Goal: Task Accomplishment & Management: Manage account settings

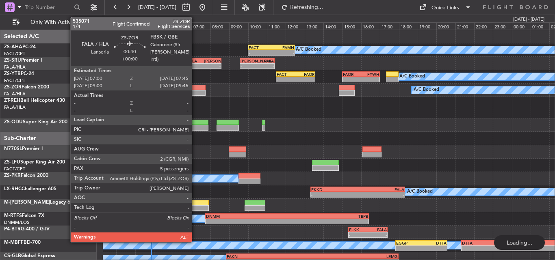
click at [195, 92] on div at bounding box center [198, 93] width 14 height 6
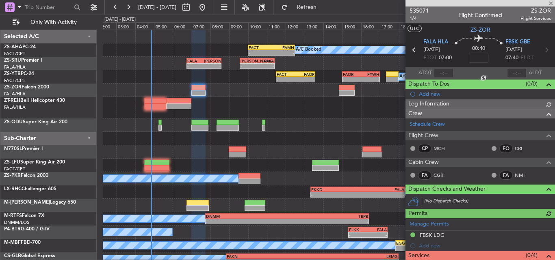
scroll to position [186, 0]
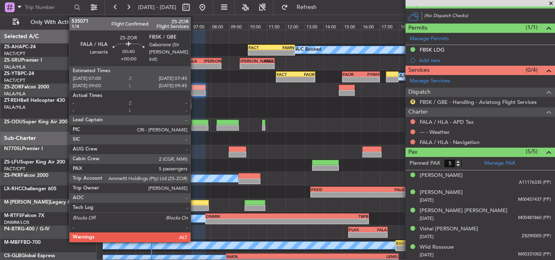
click at [194, 91] on div at bounding box center [198, 93] width 14 height 6
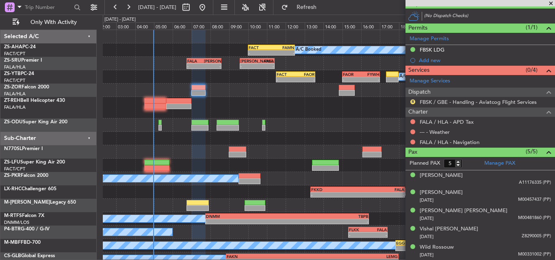
click at [555, 2] on span at bounding box center [551, 3] width 8 height 7
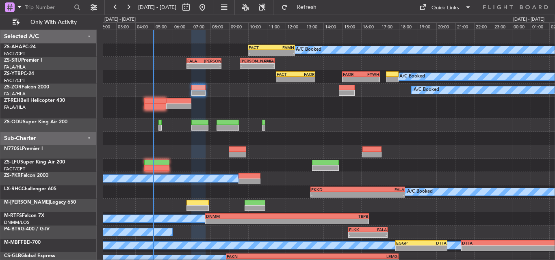
type input "0"
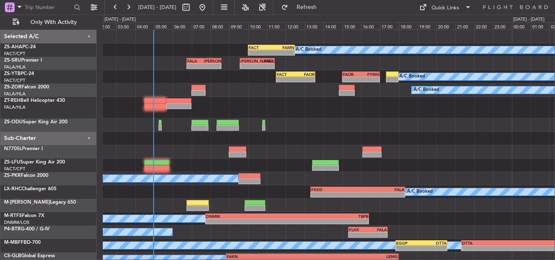
scroll to position [0, 0]
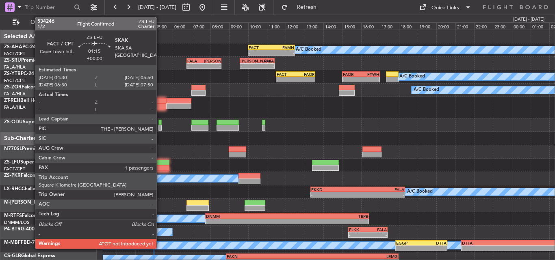
click at [160, 167] on div at bounding box center [156, 168] width 25 height 6
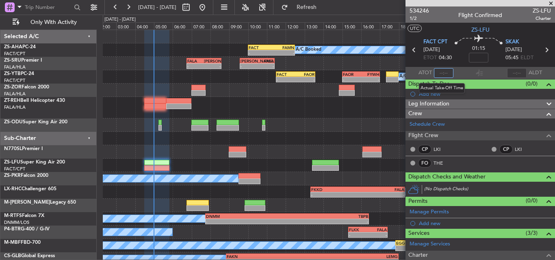
click at [442, 71] on input "text" at bounding box center [443, 73] width 19 height 10
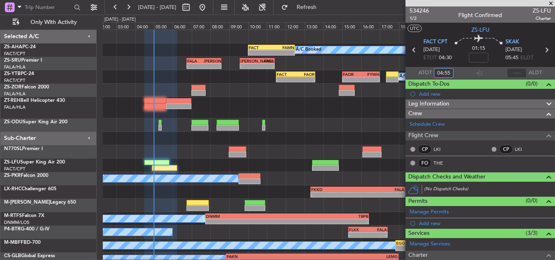
type input "04:55"
click at [554, 3] on span at bounding box center [551, 3] width 8 height 7
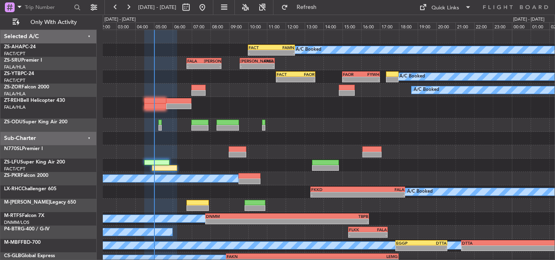
type input "0"
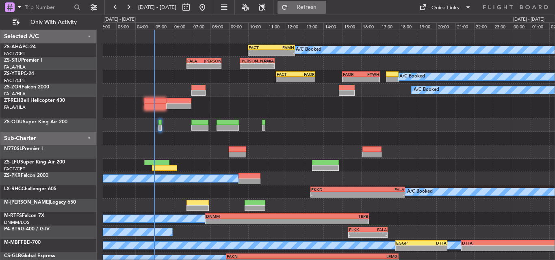
click at [318, 13] on button "Refresh" at bounding box center [301, 7] width 49 height 13
click at [352, 123] on div at bounding box center [329, 125] width 452 height 13
click at [313, 8] on button "Refresh" at bounding box center [301, 7] width 49 height 13
click at [324, 9] on span "Refresh" at bounding box center [307, 7] width 34 height 6
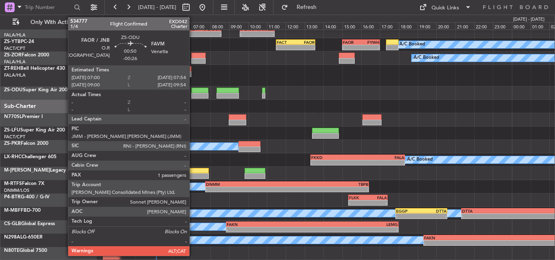
click at [196, 95] on div at bounding box center [199, 96] width 17 height 6
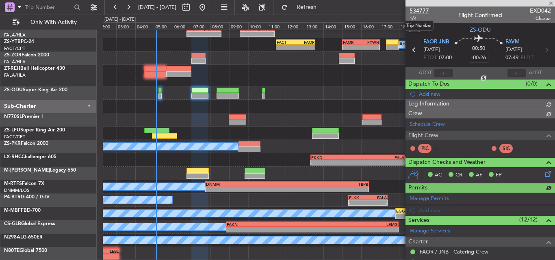
click at [415, 9] on span "534777" at bounding box center [418, 10] width 19 height 9
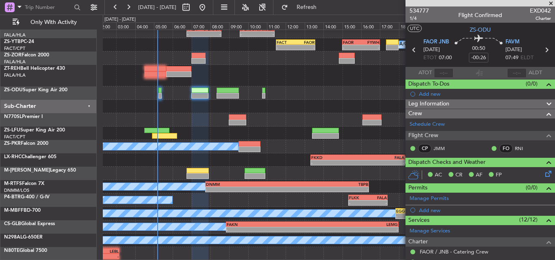
scroll to position [0, 0]
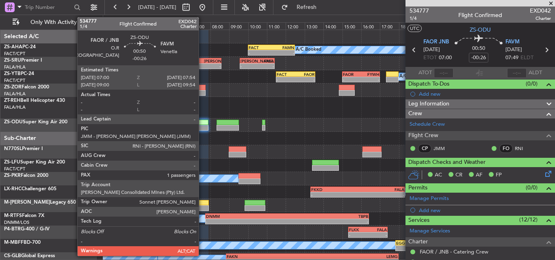
click at [202, 124] on div at bounding box center [199, 123] width 17 height 6
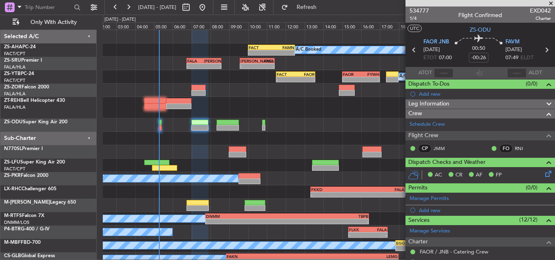
click at [552, 2] on span at bounding box center [551, 3] width 8 height 7
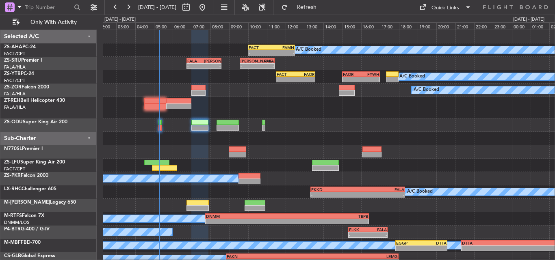
type input "0"
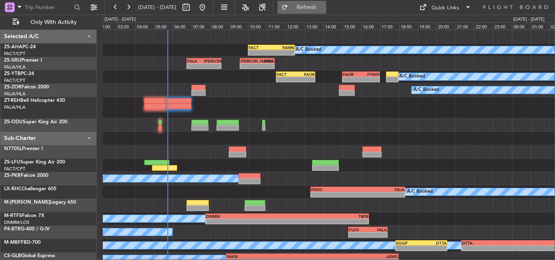
click at [314, 7] on button "Refresh" at bounding box center [301, 7] width 49 height 13
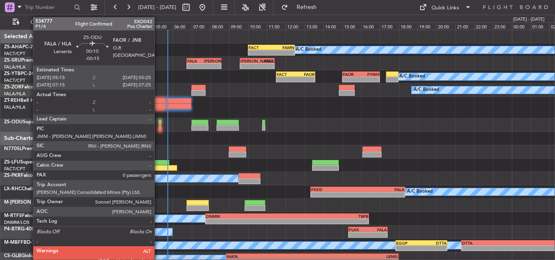
click at [158, 128] on div at bounding box center [159, 128] width 3 height 6
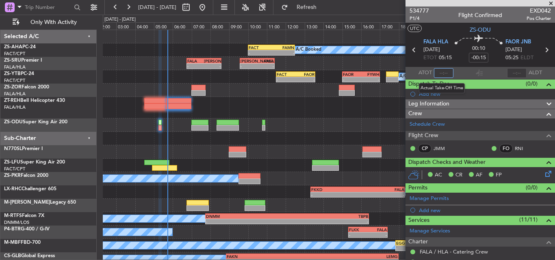
click at [443, 71] on input "text" at bounding box center [443, 73] width 19 height 10
type input "05:37"
click at [552, 4] on span at bounding box center [551, 3] width 8 height 7
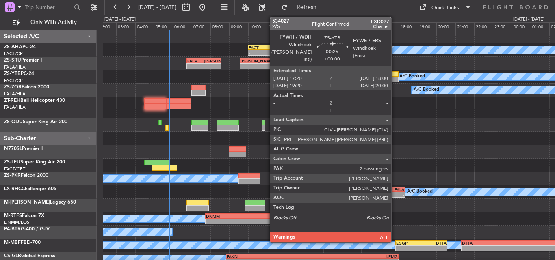
click at [395, 73] on div at bounding box center [392, 74] width 13 height 6
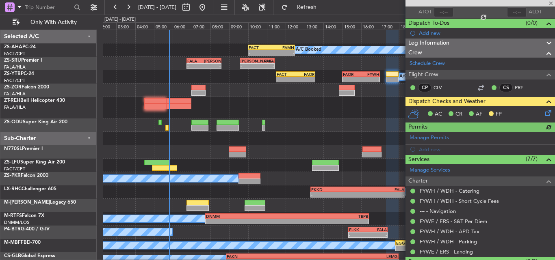
scroll to position [117, 0]
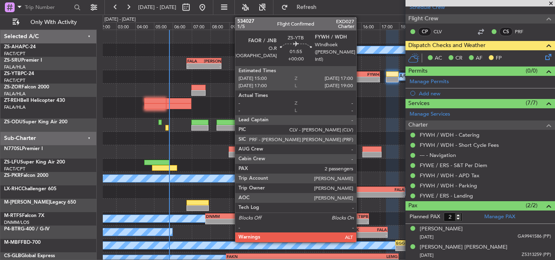
click at [360, 76] on div "FAOR" at bounding box center [352, 74] width 18 height 5
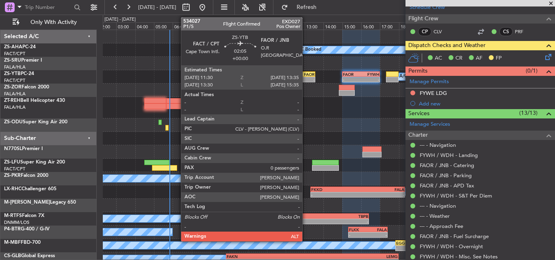
click at [306, 74] on div "FAOR" at bounding box center [305, 74] width 19 height 5
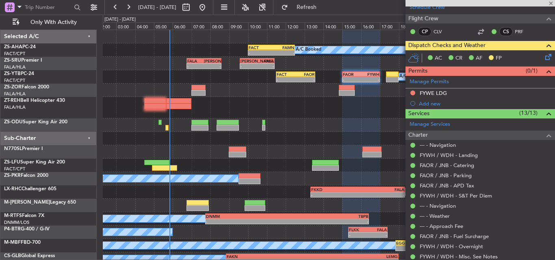
type input "0"
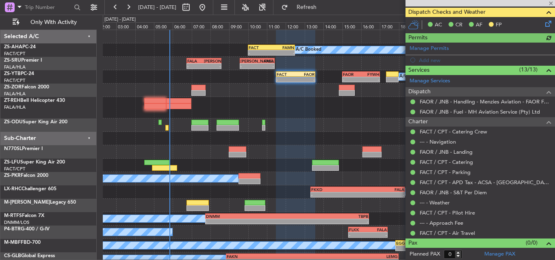
scroll to position [151, 0]
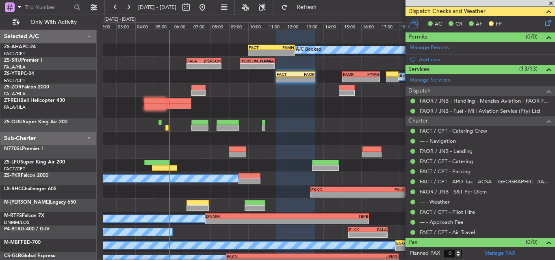
click at [553, 3] on span at bounding box center [551, 3] width 8 height 7
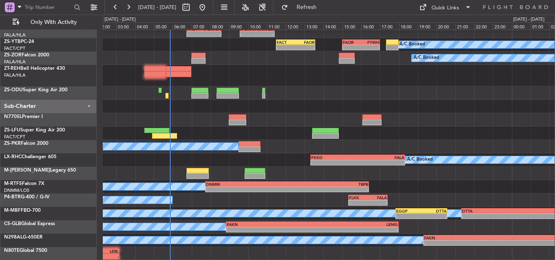
scroll to position [0, 0]
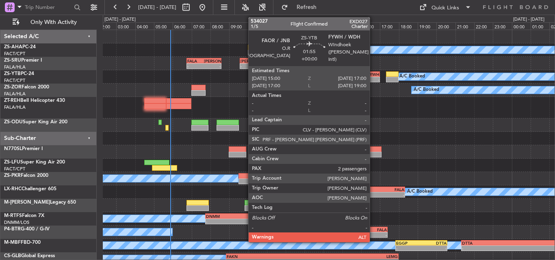
click at [373, 78] on div "-" at bounding box center [370, 79] width 18 height 5
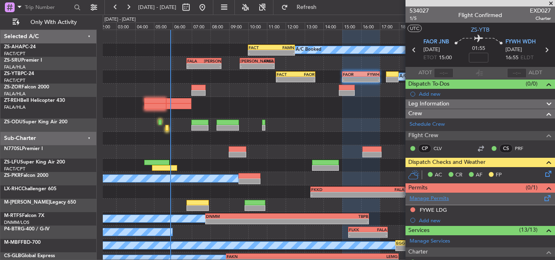
click at [440, 197] on link "Manage Permits" at bounding box center [428, 199] width 39 height 8
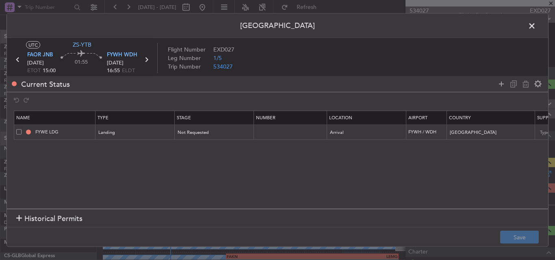
click at [536, 26] on span at bounding box center [536, 27] width 0 height 16
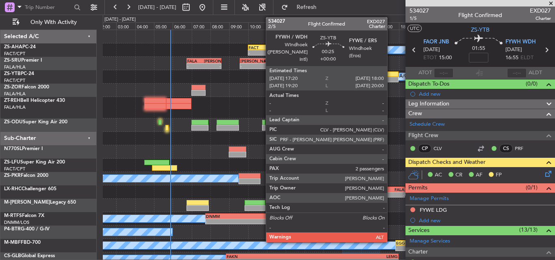
click at [391, 78] on div at bounding box center [392, 80] width 13 height 6
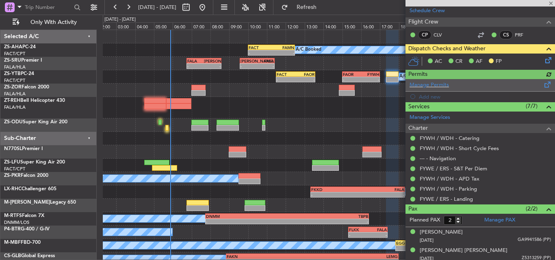
scroll to position [117, 0]
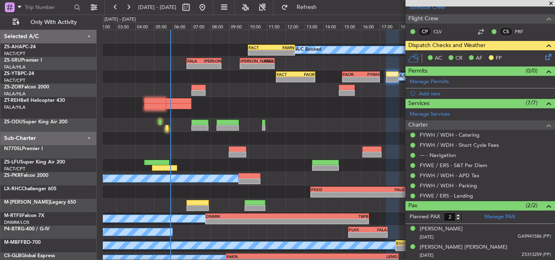
click at [551, 4] on span at bounding box center [551, 3] width 8 height 7
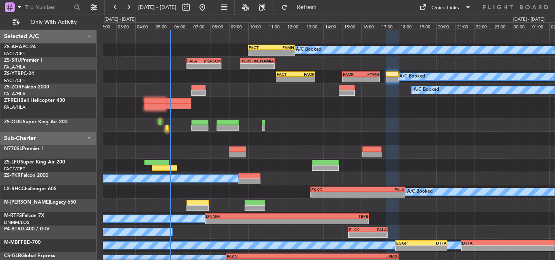
type input "0"
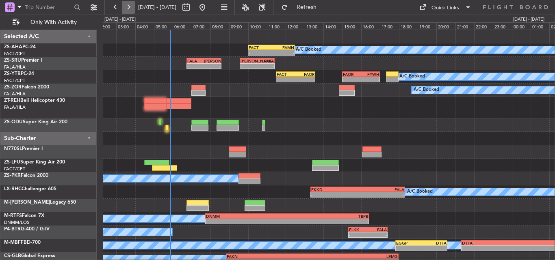
click at [129, 5] on button at bounding box center [128, 7] width 13 height 13
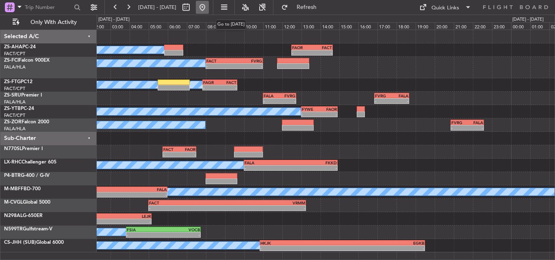
click at [209, 7] on button at bounding box center [202, 7] width 13 height 13
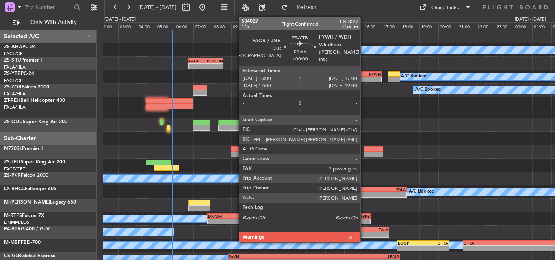
click at [364, 77] on div "- -" at bounding box center [363, 80] width 38 height 6
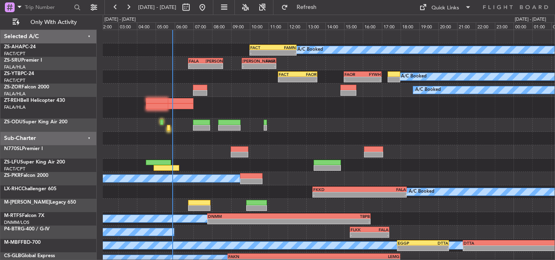
click at [288, 70] on div "FAOR 15:00 Z FYWH 17:00 Z - - FACT 11:30 Z FAOR 13:35 Z - - A/C Booked" at bounding box center [329, 76] width 452 height 13
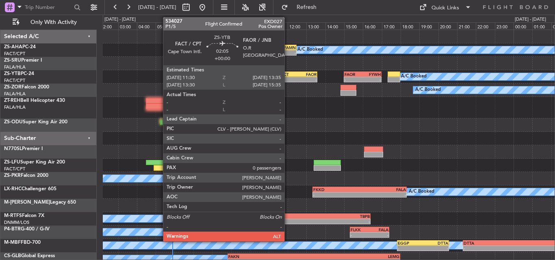
click at [288, 72] on div "FACT" at bounding box center [288, 74] width 19 height 5
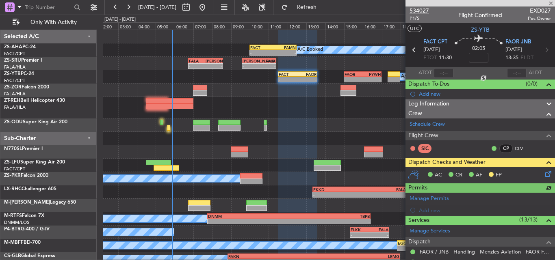
click at [423, 8] on span "534027" at bounding box center [418, 10] width 19 height 9
click at [553, 2] on span at bounding box center [551, 3] width 8 height 7
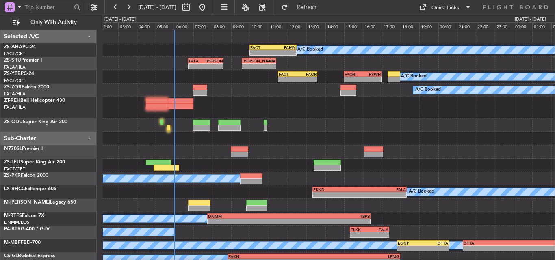
click at [41, 3] on input "text" at bounding box center [48, 7] width 47 height 12
type input "514135"
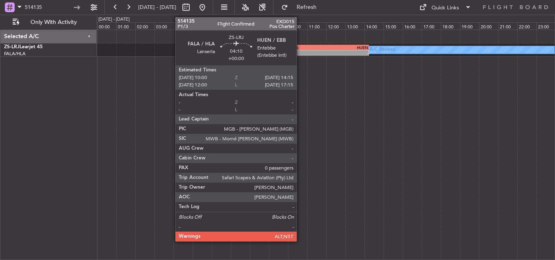
click at [300, 50] on div "-" at bounding box center [308, 52] width 40 height 5
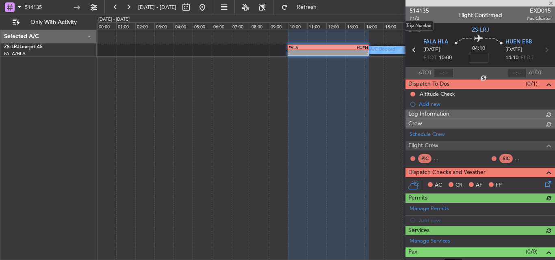
click at [420, 10] on span "514135" at bounding box center [418, 10] width 19 height 9
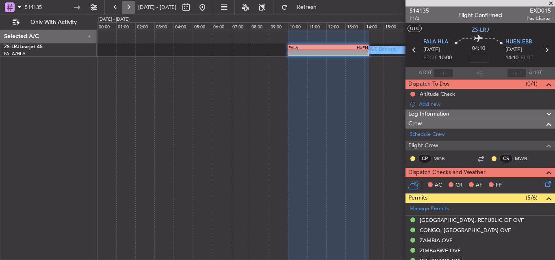
click at [130, 4] on button at bounding box center [128, 7] width 13 height 13
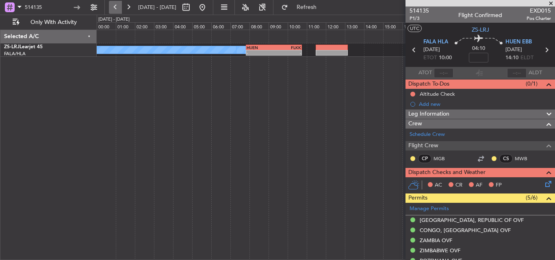
click at [117, 6] on button at bounding box center [115, 7] width 13 height 13
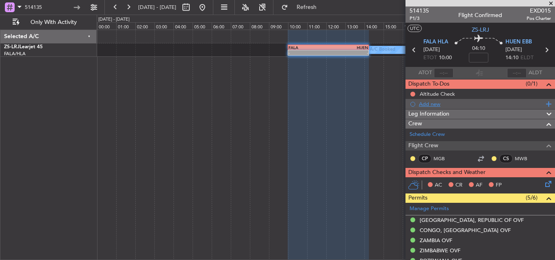
click at [420, 105] on div "Add new" at bounding box center [481, 104] width 125 height 7
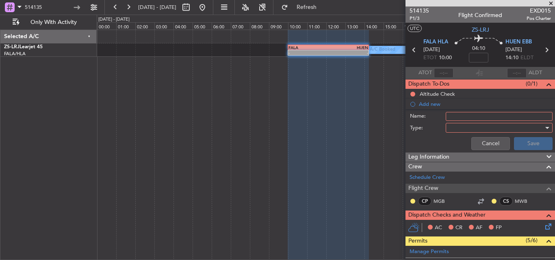
click at [481, 117] on input "Name:" at bounding box center [499, 116] width 107 height 9
type input "Babylonstoren Rose x2"
click at [465, 127] on div at bounding box center [496, 128] width 95 height 12
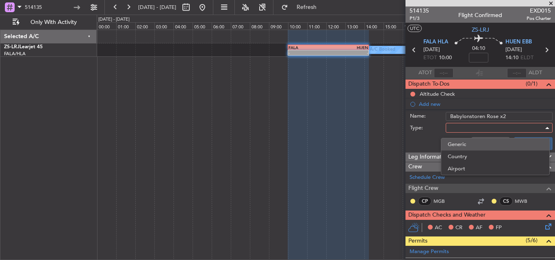
click at [457, 145] on span "Generic" at bounding box center [495, 145] width 95 height 12
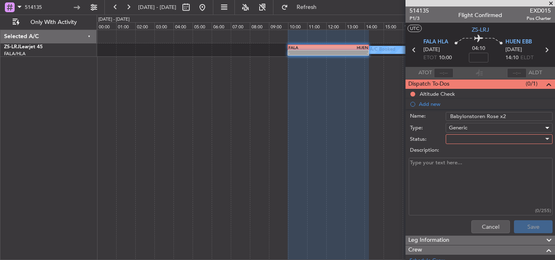
click at [500, 137] on div at bounding box center [496, 139] width 95 height 12
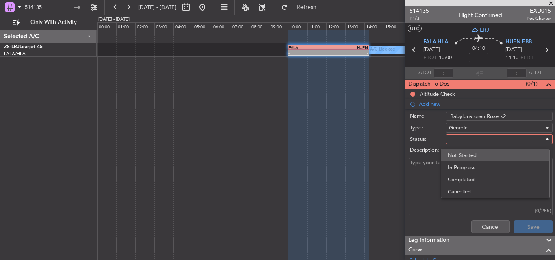
click at [466, 155] on span "Not Started" at bounding box center [495, 155] width 95 height 12
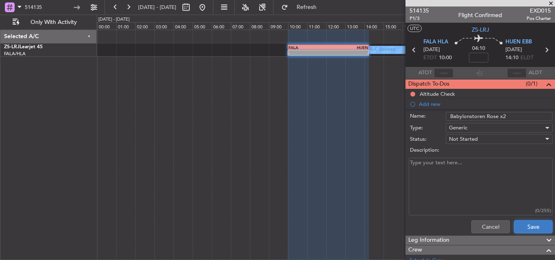
click at [522, 227] on button "Save" at bounding box center [533, 227] width 39 height 13
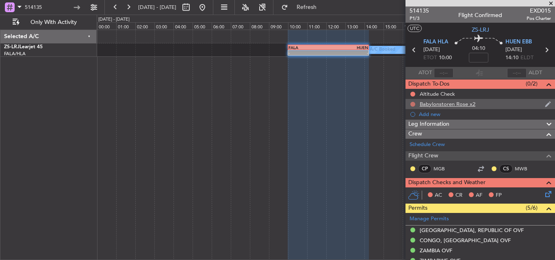
click at [412, 104] on button at bounding box center [412, 104] width 5 height 5
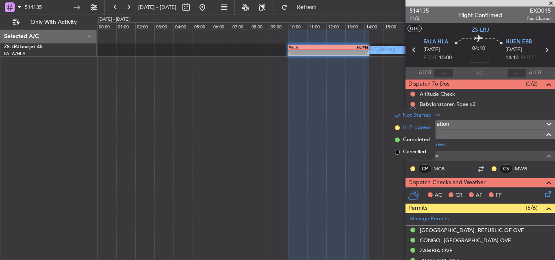
click at [414, 128] on span "In Progress" at bounding box center [417, 128] width 28 height 8
click at [552, 2] on span at bounding box center [551, 3] width 8 height 7
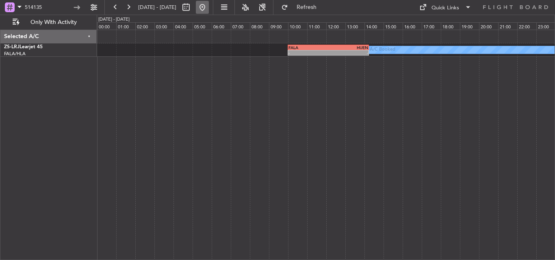
click at [209, 7] on button at bounding box center [202, 7] width 13 height 13
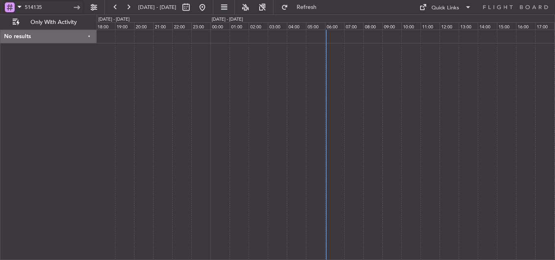
drag, startPoint x: 38, startPoint y: 6, endPoint x: 0, endPoint y: 2, distance: 38.0
click at [0, 2] on div "514135" at bounding box center [52, 7] width 104 height 15
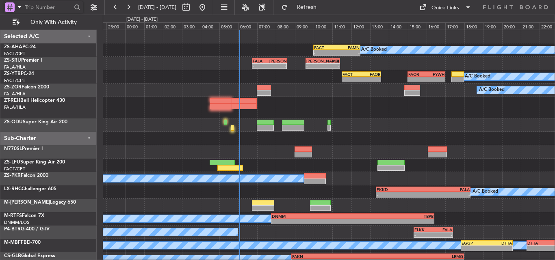
click at [133, 84] on div "A/C Booked - - FACT 10:00 Z FAMN 12:30 Z - - FALA 06:45 Z [PERSON_NAME] 08:35 Z…" at bounding box center [329, 154] width 452 height 249
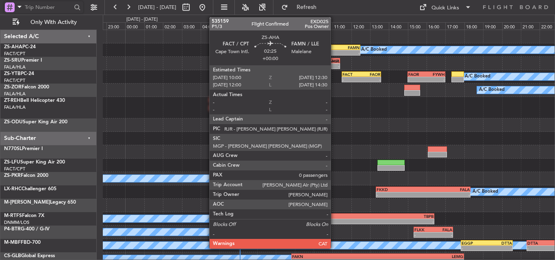
click at [334, 49] on div "FACT" at bounding box center [325, 47] width 23 height 5
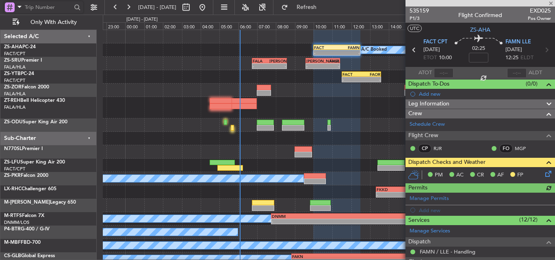
click at [544, 174] on icon at bounding box center [547, 172] width 6 height 6
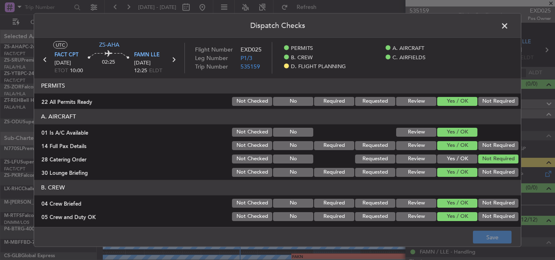
scroll to position [211, 0]
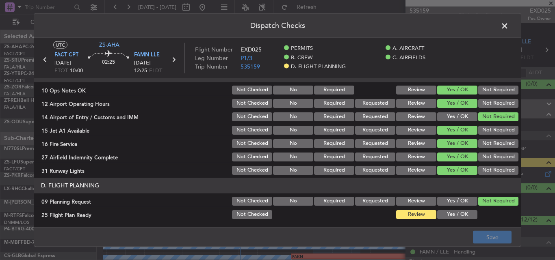
click at [448, 213] on button "Yes / OK" at bounding box center [457, 214] width 40 height 9
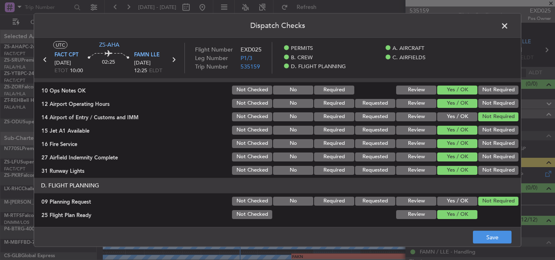
click at [453, 196] on div "Yes / OK" at bounding box center [456, 200] width 41 height 11
click at [439, 196] on div "Yes / OK" at bounding box center [456, 200] width 41 height 11
click at [458, 202] on button "Yes / OK" at bounding box center [457, 201] width 40 height 9
click at [489, 234] on button "Save" at bounding box center [492, 237] width 39 height 13
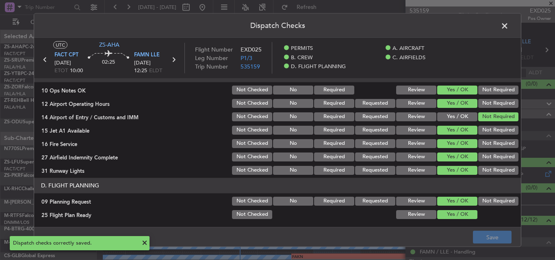
click at [509, 24] on span at bounding box center [509, 27] width 0 height 16
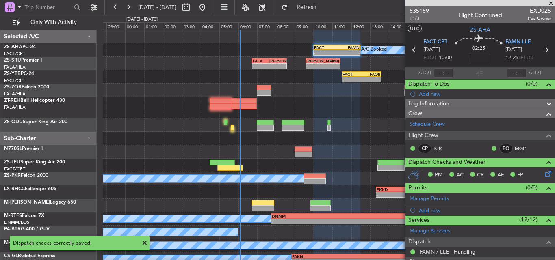
scroll to position [141, 0]
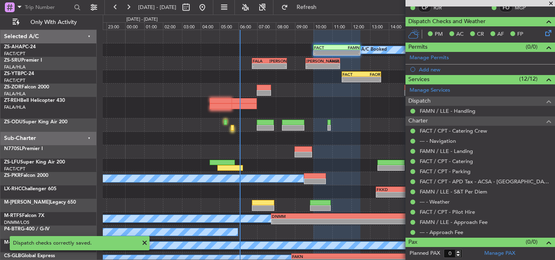
click at [552, 2] on span at bounding box center [551, 3] width 8 height 7
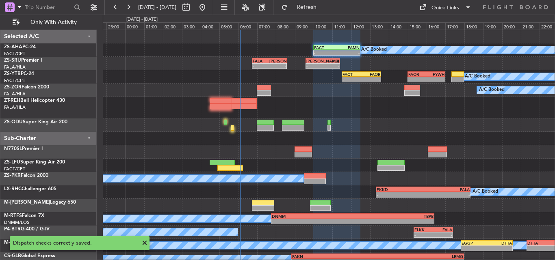
scroll to position [0, 0]
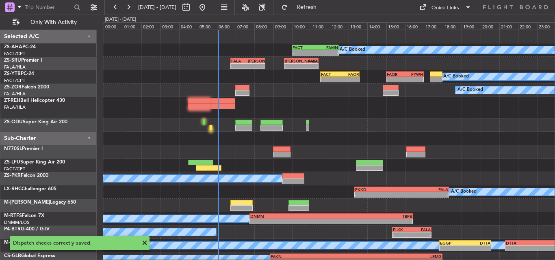
click at [334, 109] on div at bounding box center [329, 108] width 452 height 22
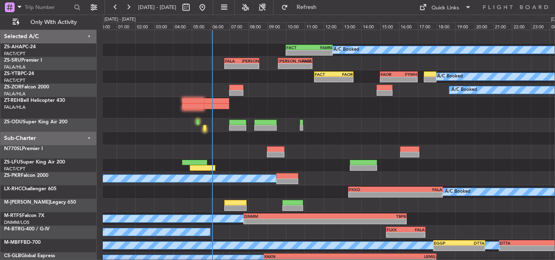
click at [257, 164] on div at bounding box center [329, 165] width 452 height 13
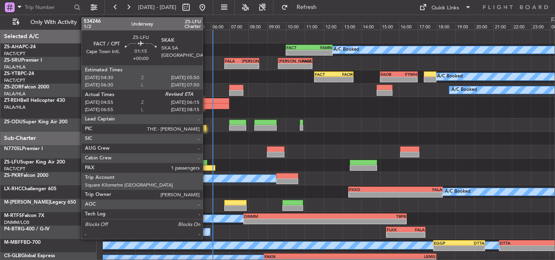
click at [206, 169] on div at bounding box center [202, 168] width 25 height 6
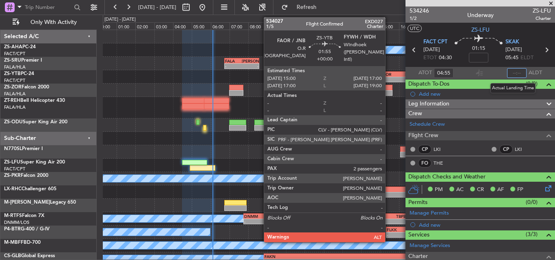
click at [509, 71] on input "text" at bounding box center [516, 73] width 19 height 10
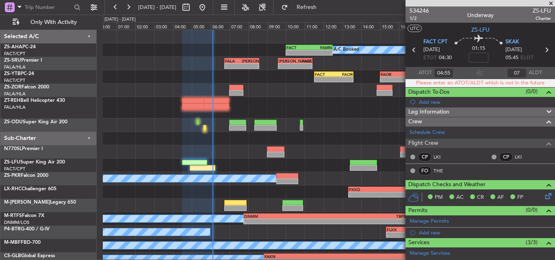
type input "0"
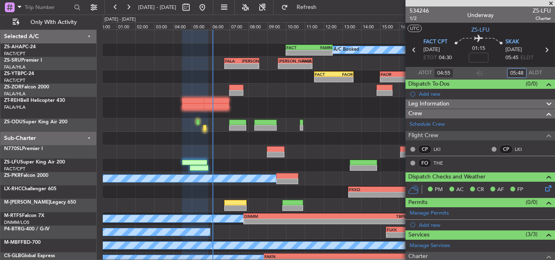
type input "05:48"
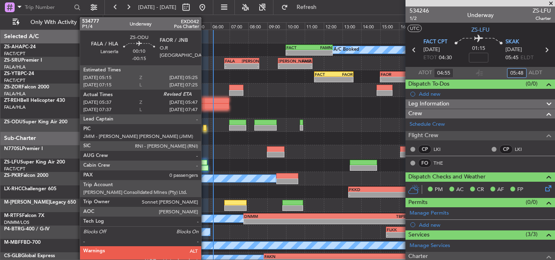
click at [205, 129] on div at bounding box center [204, 128] width 3 height 6
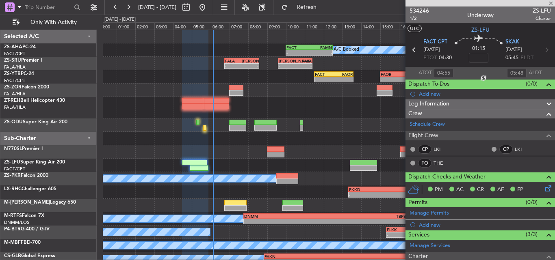
type input "-00:15"
type input "05:37"
type input "0"
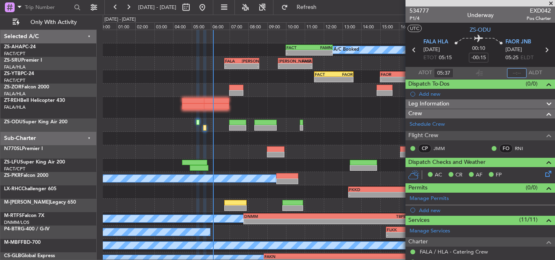
click at [519, 71] on input "text" at bounding box center [516, 73] width 19 height 10
type input "05:57"
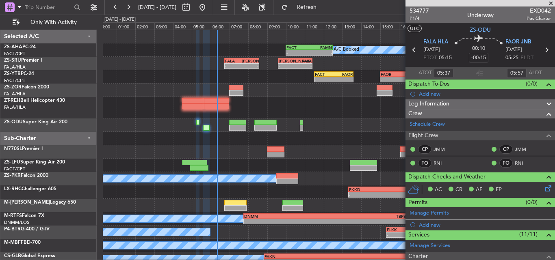
click at [552, 0] on span at bounding box center [551, 3] width 8 height 7
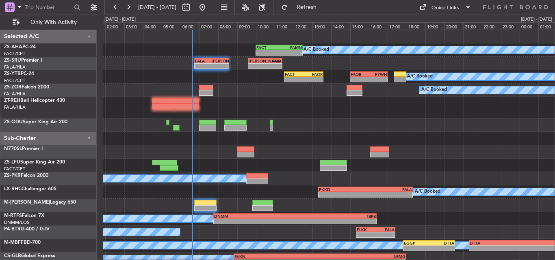
click at [298, 109] on div at bounding box center [329, 108] width 452 height 22
click at [132, 5] on button at bounding box center [128, 7] width 13 height 13
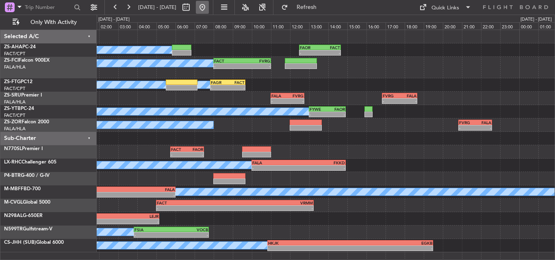
click at [209, 7] on button at bounding box center [202, 7] width 13 height 13
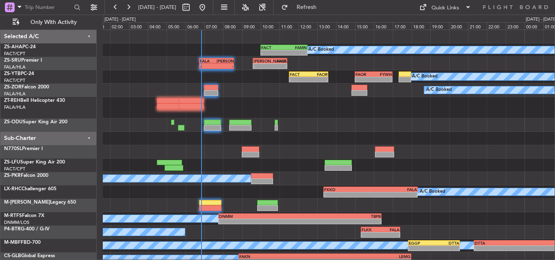
click at [131, 78] on div "A/C Booked FACT 10:00 Z FAMN 12:30 Z - - - - [PERSON_NAME] 09:35 Z FALA 11:25 Z…" at bounding box center [329, 154] width 452 height 249
